Goal: Information Seeking & Learning: Understand process/instructions

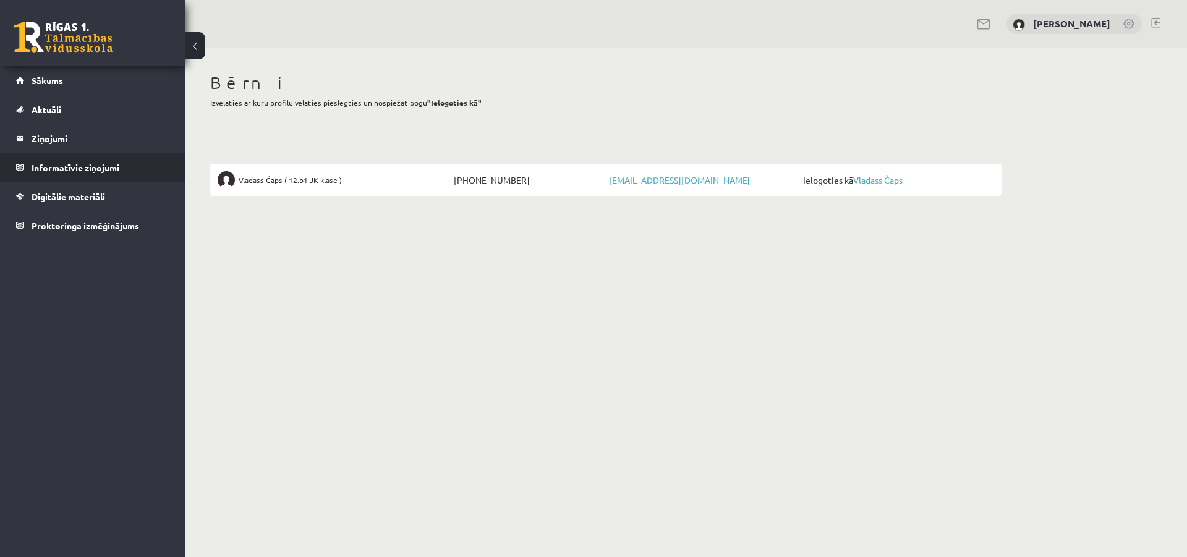
click at [116, 161] on legend "Informatīvie ziņojumi 0" at bounding box center [101, 167] width 138 height 28
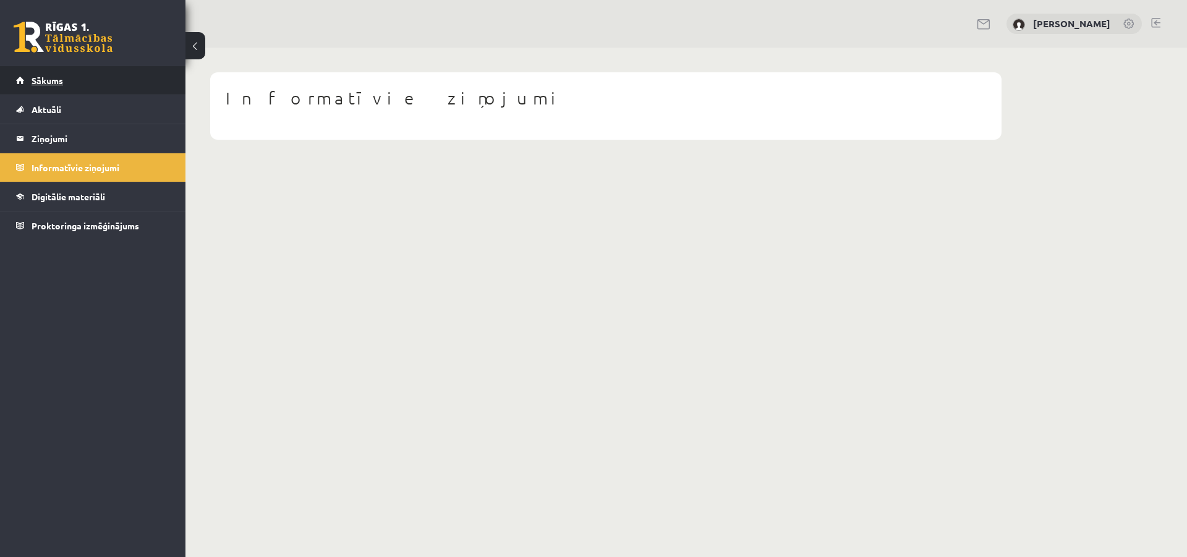
click at [61, 87] on link "Sākums" at bounding box center [93, 80] width 154 height 28
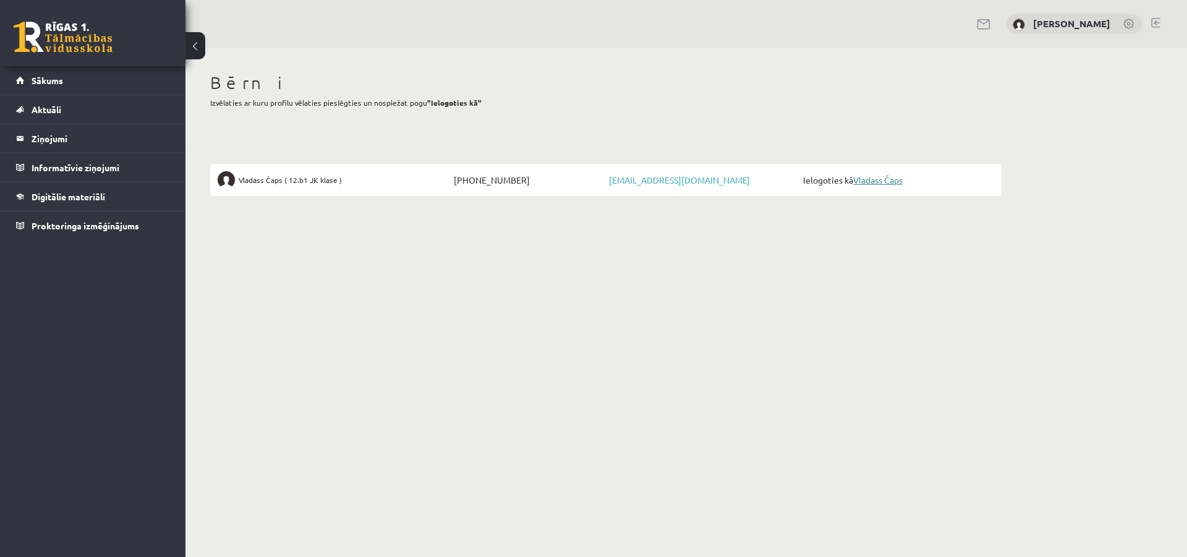
click at [872, 177] on link "Vladass Čaps" at bounding box center [877, 179] width 49 height 11
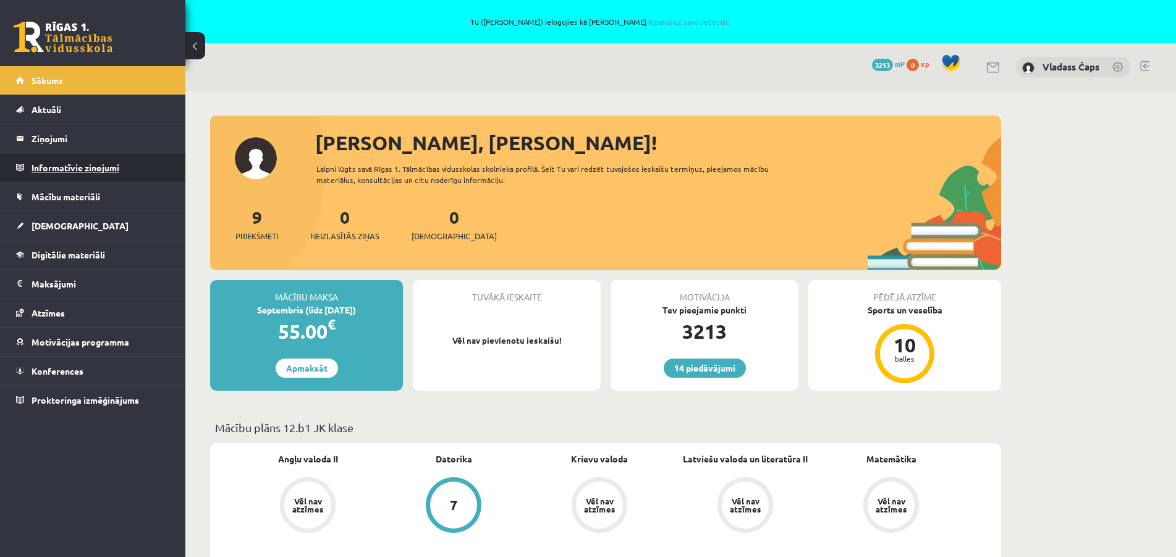
click at [48, 168] on legend "Informatīvie ziņojumi 0" at bounding box center [101, 167] width 138 height 28
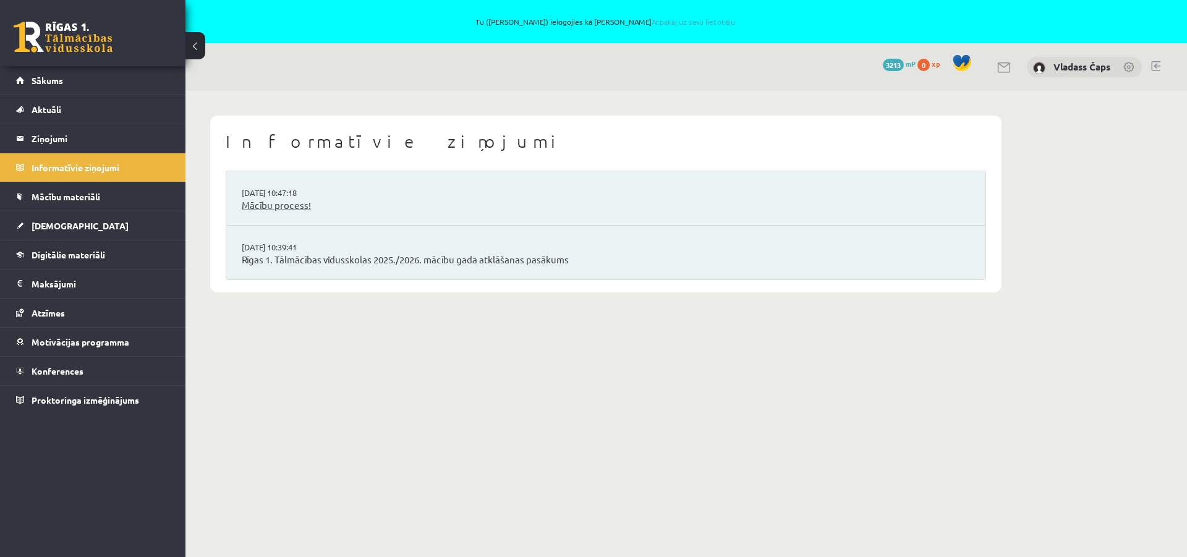
click at [273, 201] on link "Mācību process!" at bounding box center [606, 205] width 728 height 14
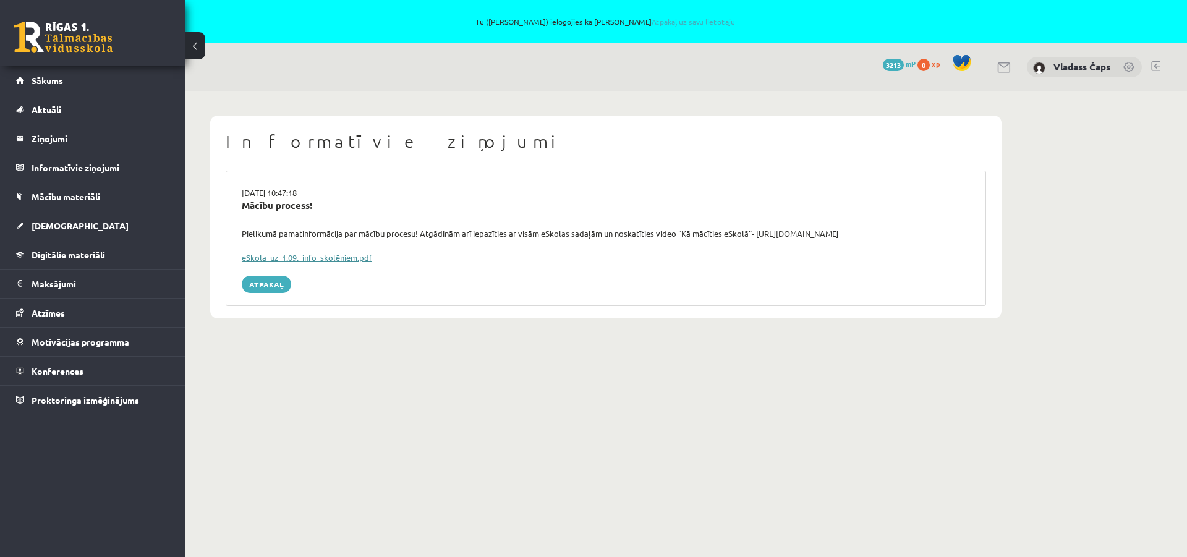
click at [337, 252] on link "eSkola_uz_1.09._info_skolēniem.pdf" at bounding box center [307, 257] width 130 height 11
click at [340, 252] on link "eSkola_uz_1.09._info_skolēniem.pdf" at bounding box center [307, 257] width 130 height 11
